Goal: Information Seeking & Learning: Learn about a topic

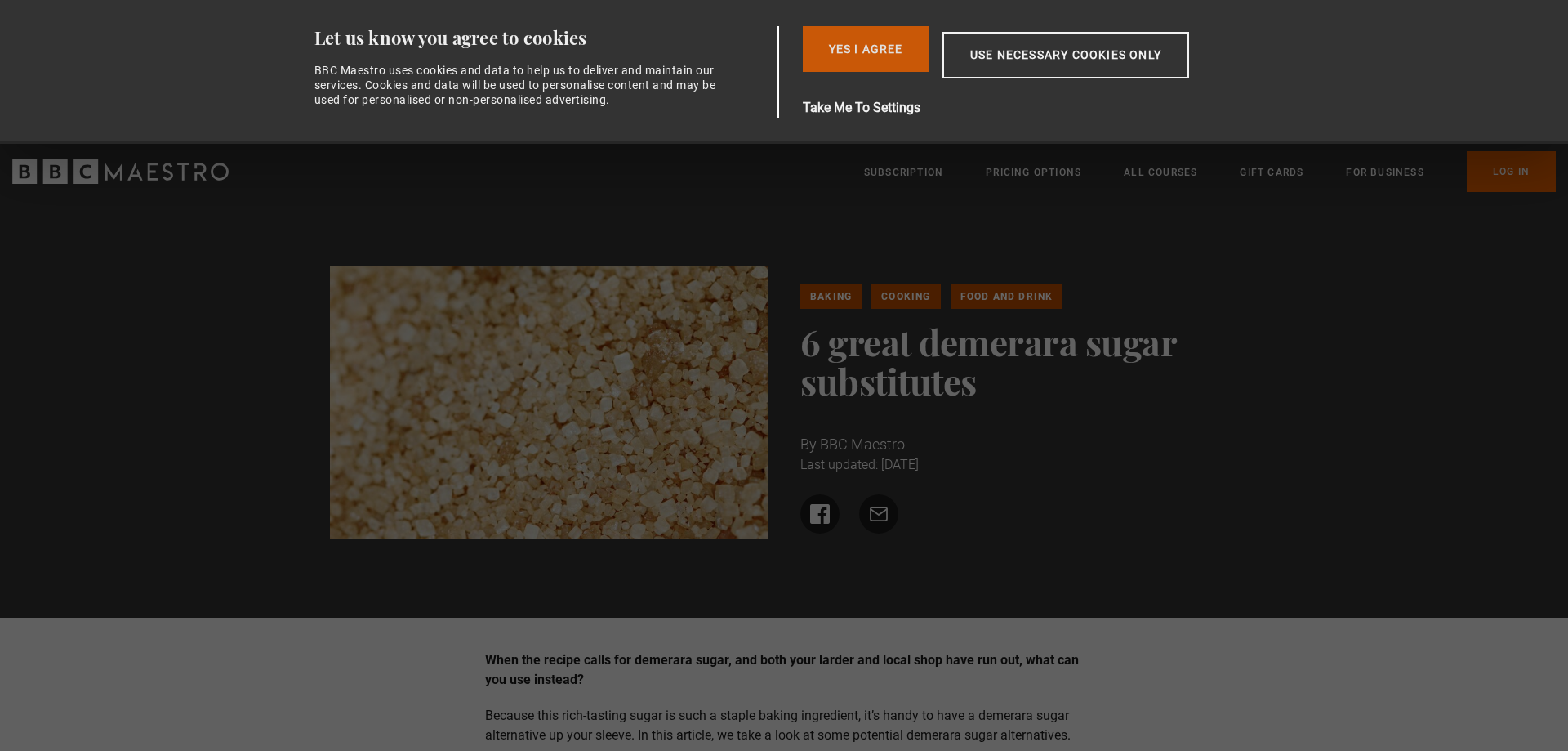
click at [884, 55] on button "Yes I Agree" at bounding box center [866, 48] width 126 height 46
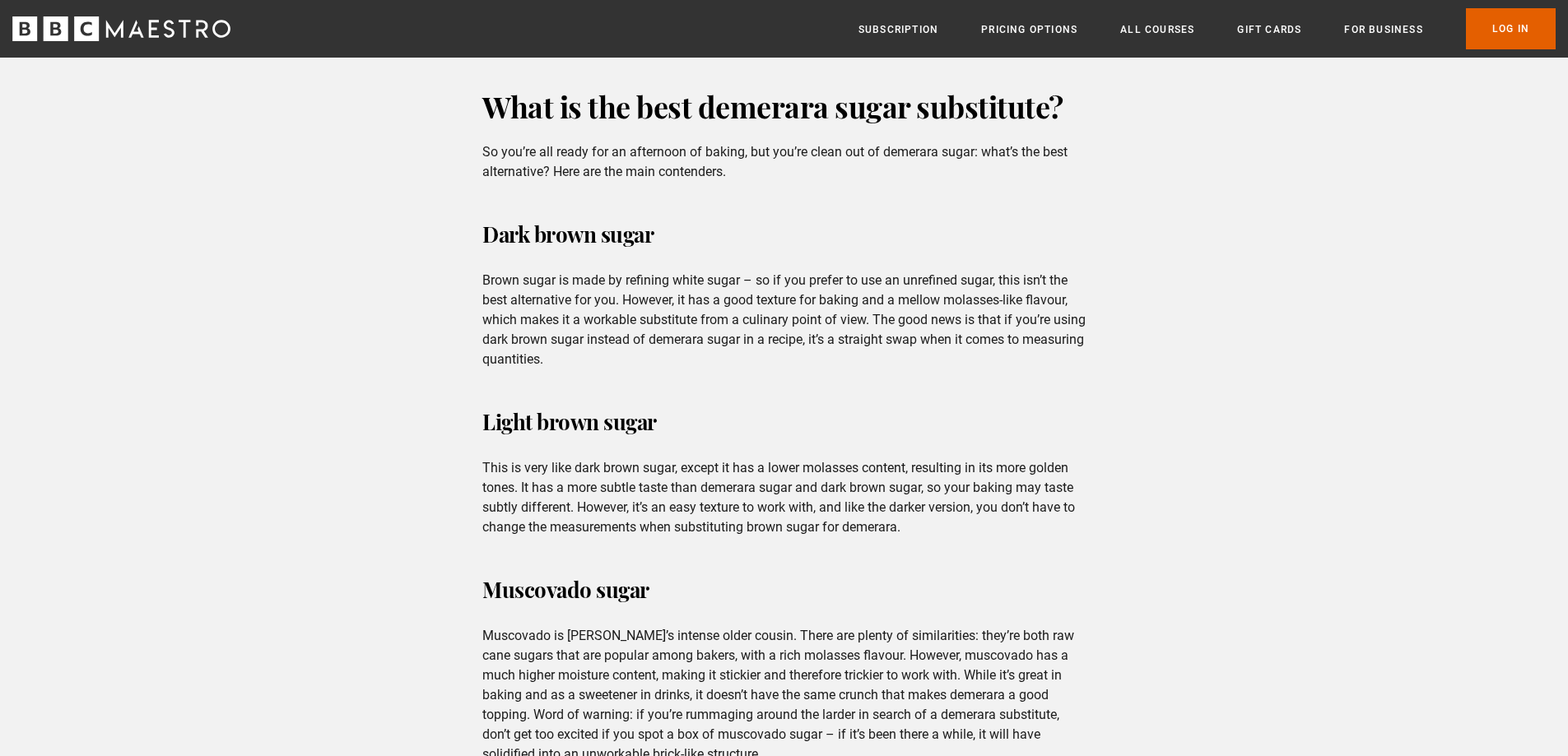
scroll to position [1234, 0]
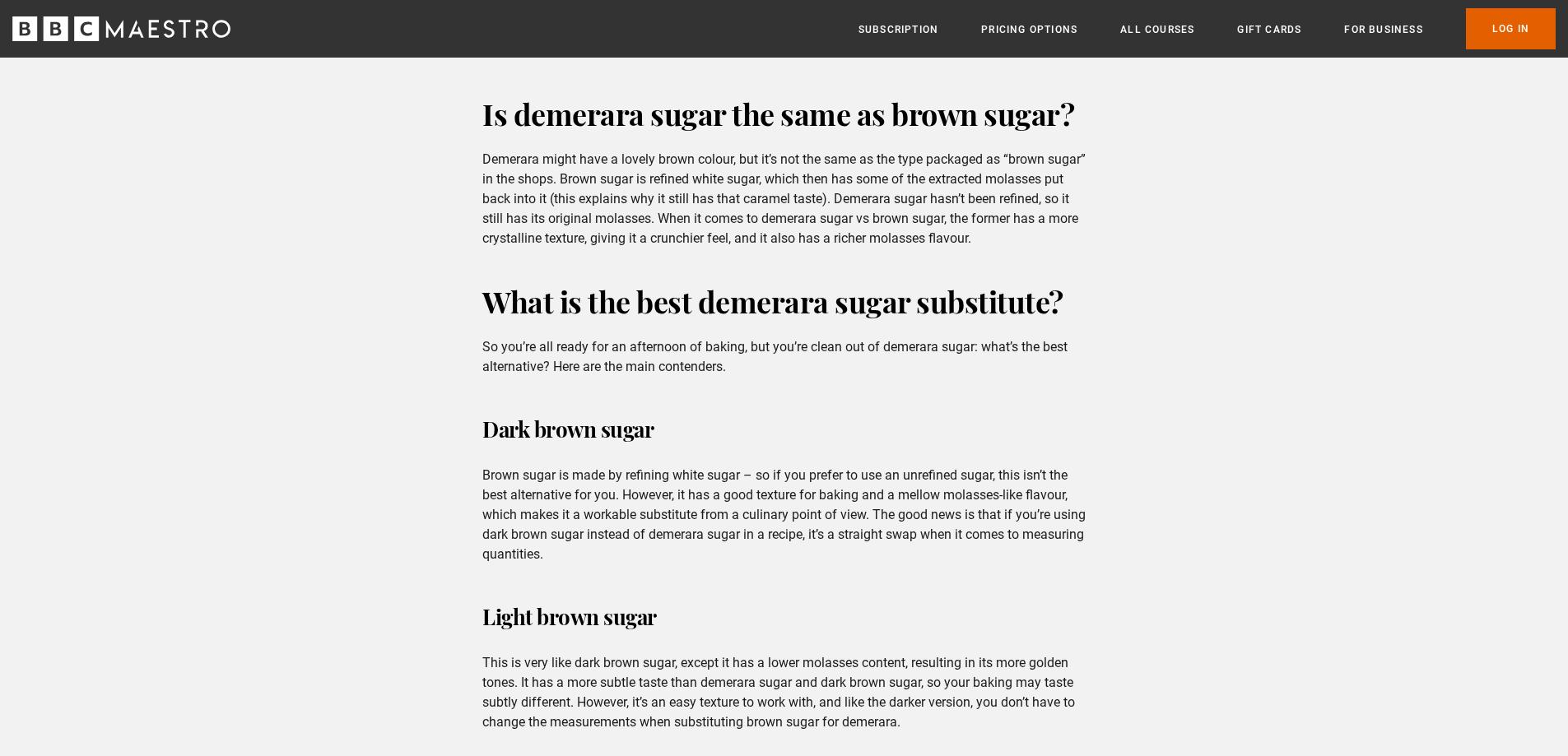
scroll to position [1019, 0]
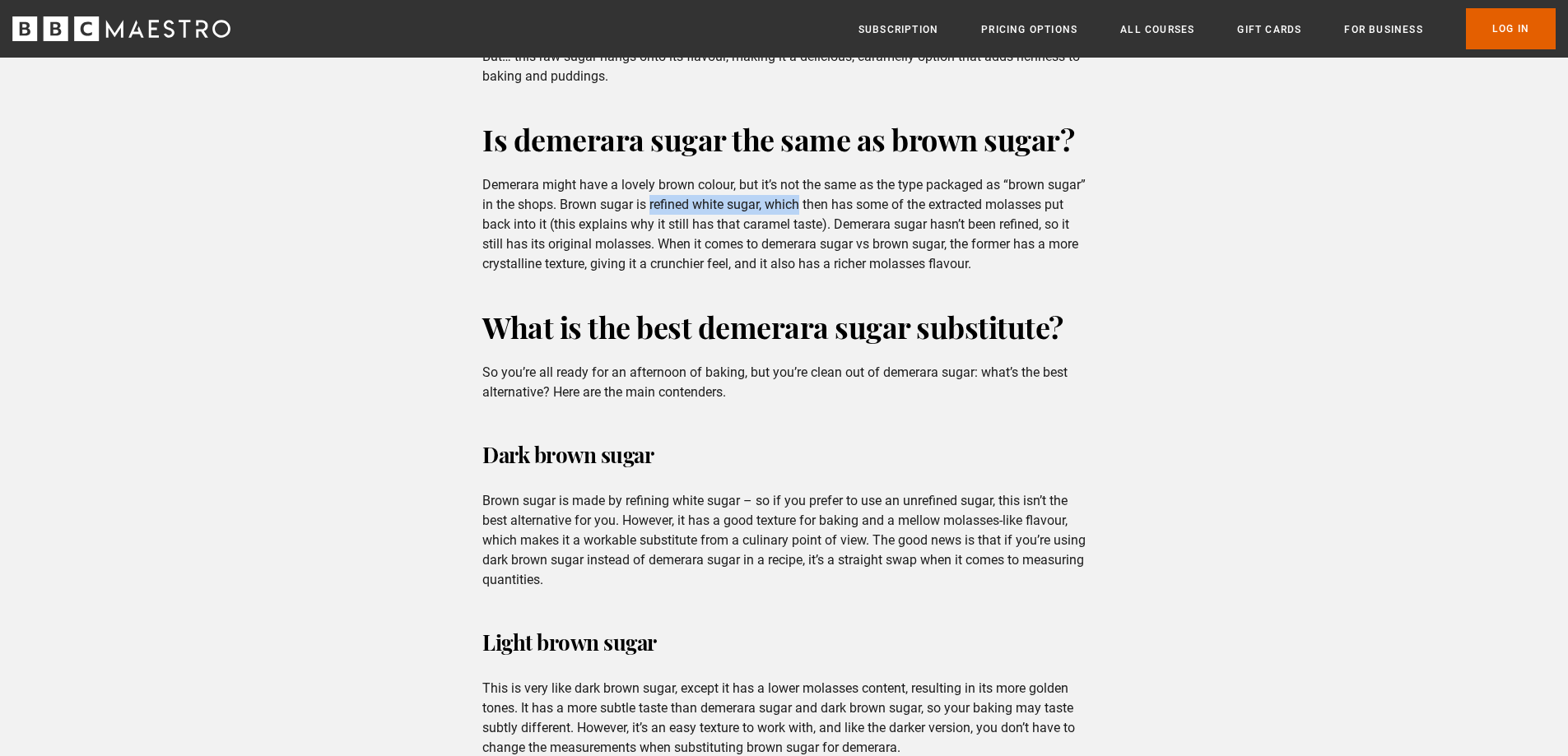
drag, startPoint x: 694, startPoint y: 206, endPoint x: 840, endPoint y: 204, distance: 146.0
click at [840, 204] on p "Demerara might have a lovely brown colour, but it’s not the same as the type pa…" at bounding box center [784, 224] width 603 height 98
drag, startPoint x: 608, startPoint y: 271, endPoint x: 785, endPoint y: 262, distance: 177.2
click at [785, 262] on p "Demerara might have a lovely brown colour, but it’s not the same as the type pa…" at bounding box center [784, 224] width 603 height 98
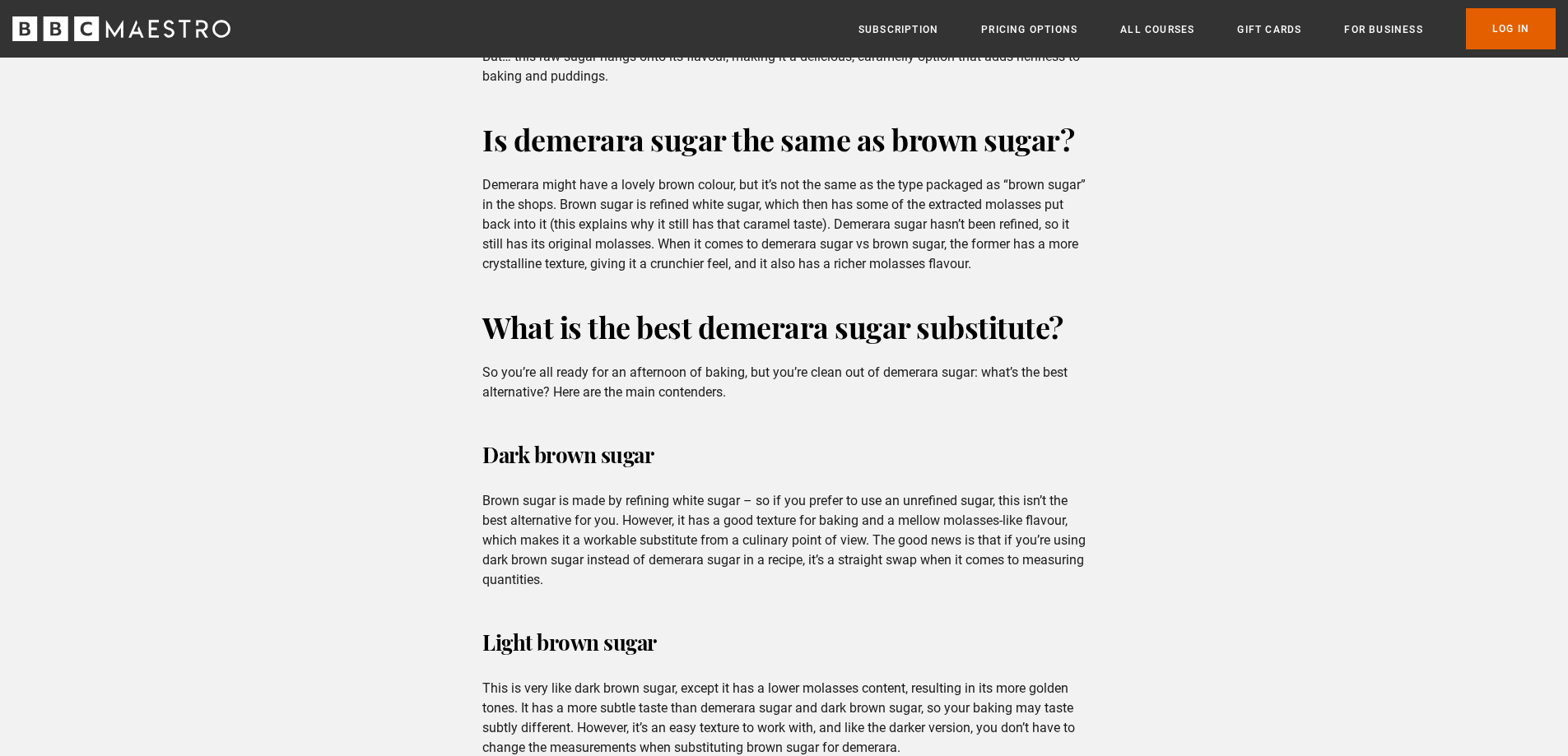
click at [871, 272] on p "Demerara might have a lovely brown colour, but it’s not the same as the type pa…" at bounding box center [784, 224] width 603 height 98
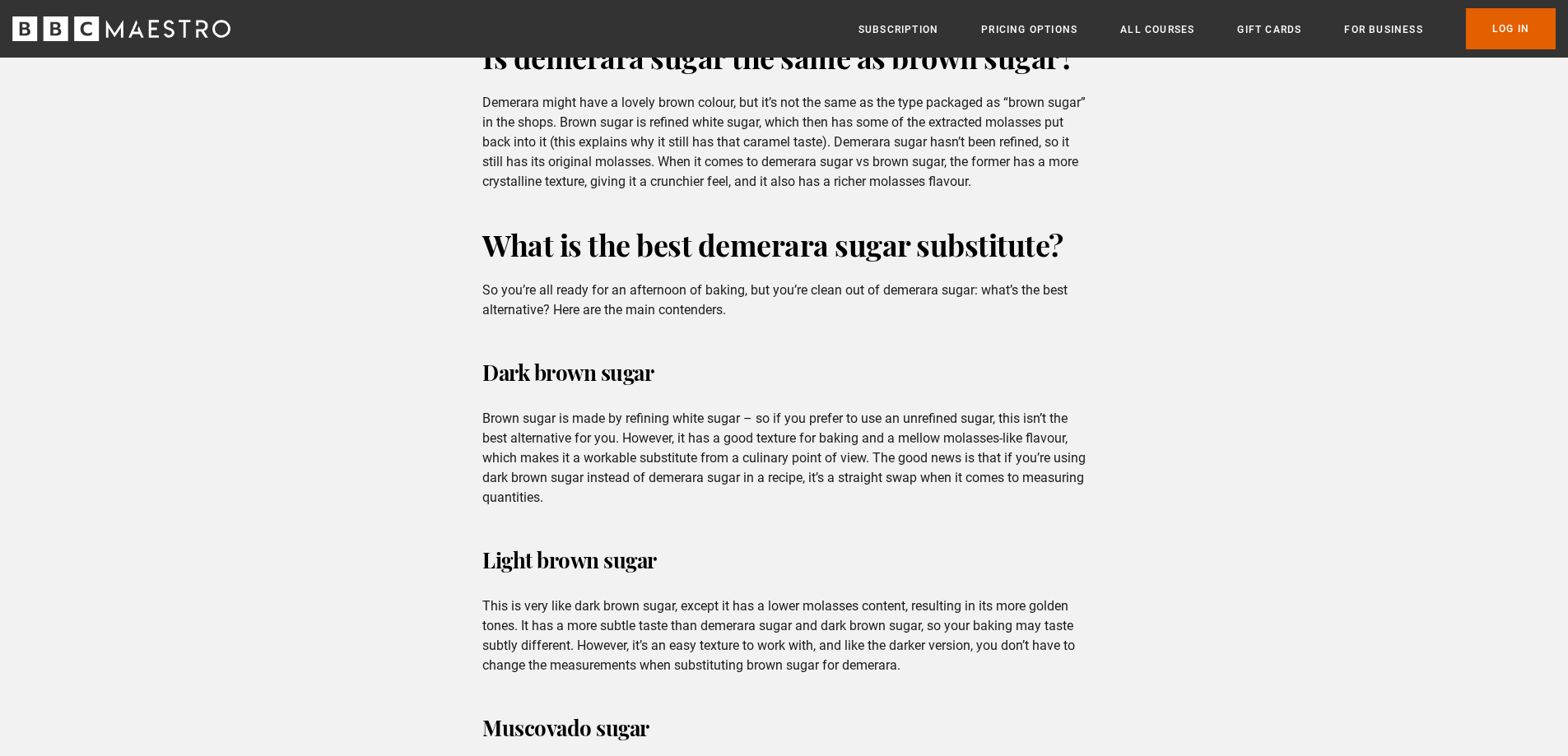
scroll to position [1267, 0]
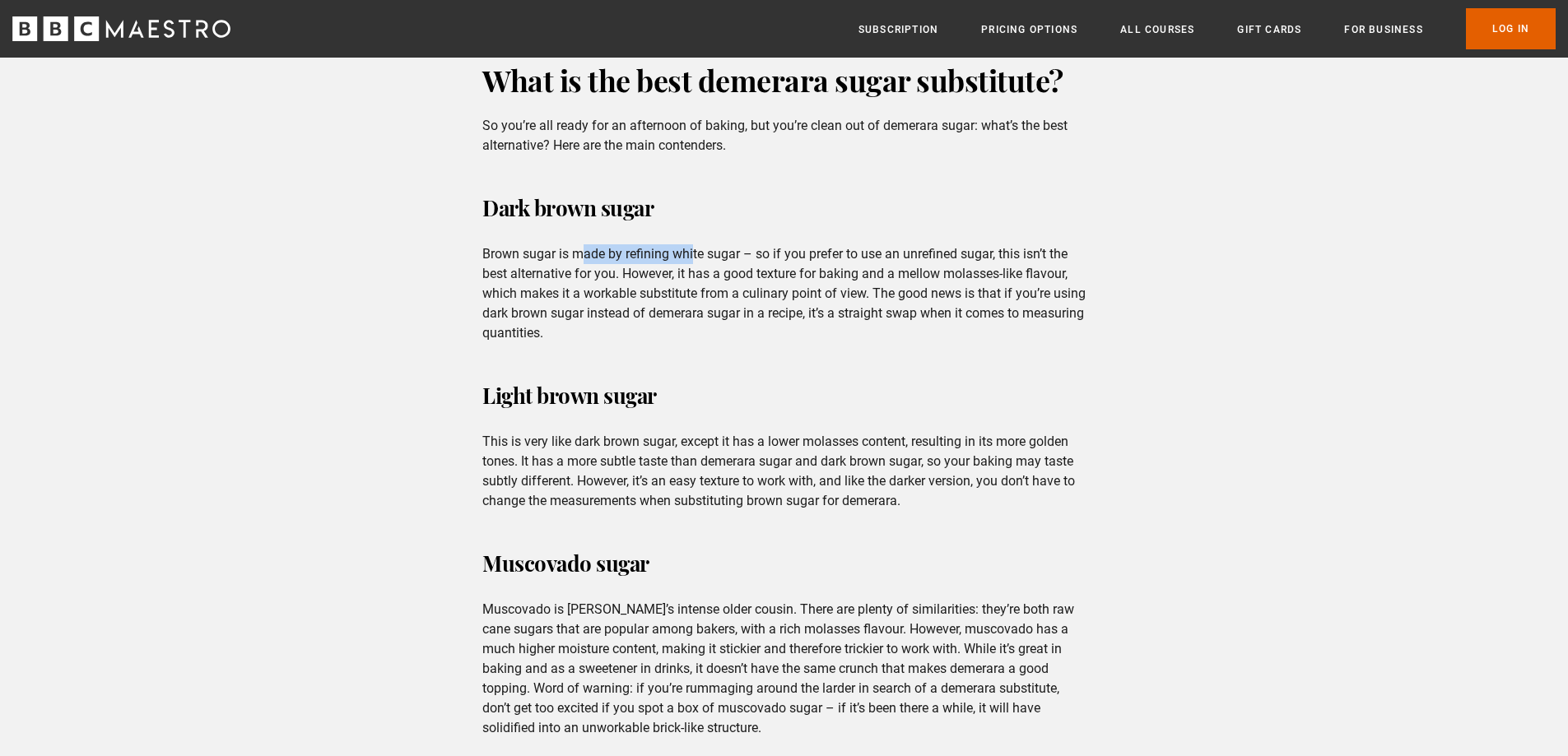
drag, startPoint x: 601, startPoint y: 272, endPoint x: 694, endPoint y: 270, distance: 93.0
click at [694, 270] on p "Brown sugar is made by refining white sugar – so if you prefer to use an unrefi…" at bounding box center [784, 293] width 603 height 98
click at [688, 290] on p "Brown sugar is made by refining white sugar – so if you prefer to use an unrefi…" at bounding box center [784, 293] width 603 height 98
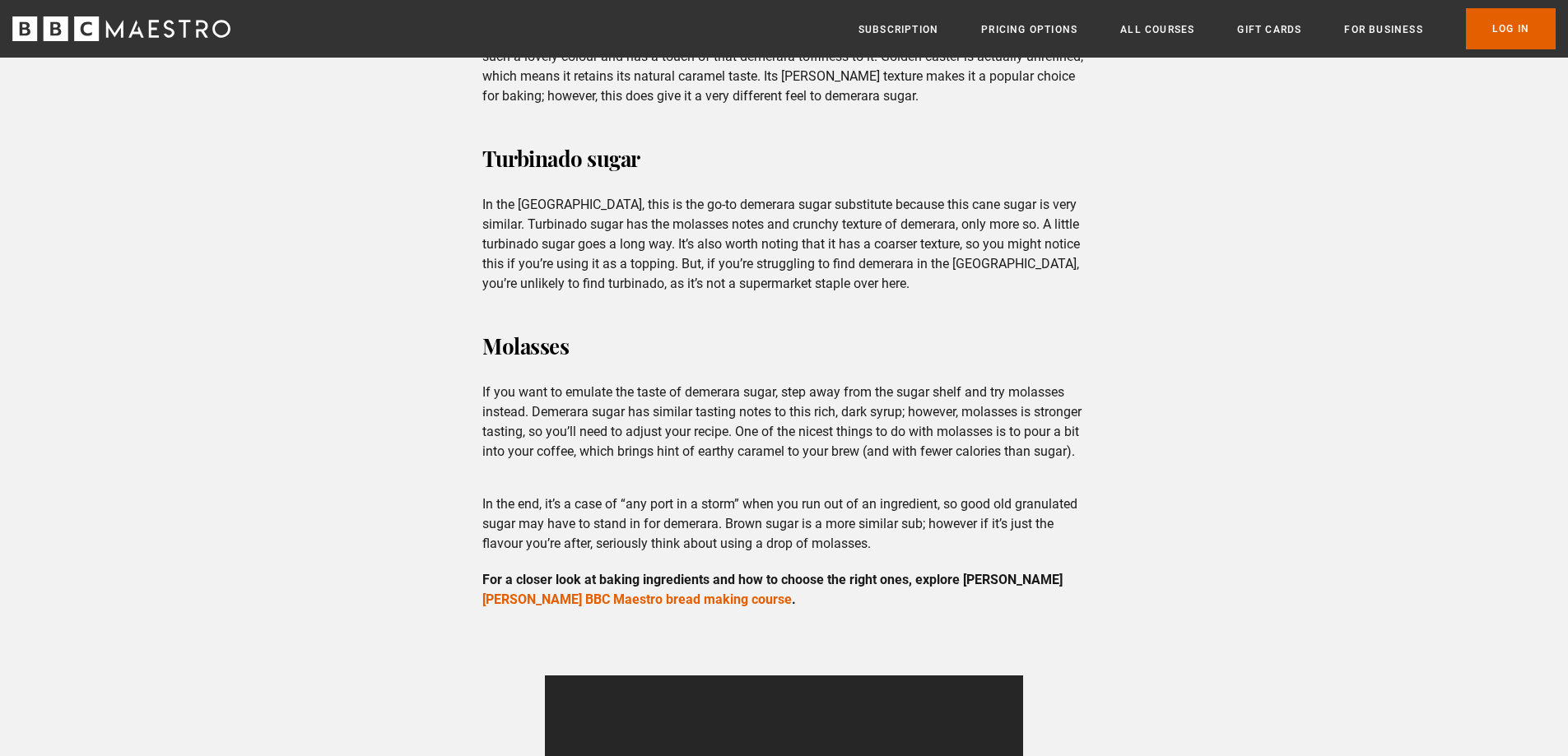
scroll to position [2418, 0]
